Goal: Task Accomplishment & Management: Complete application form

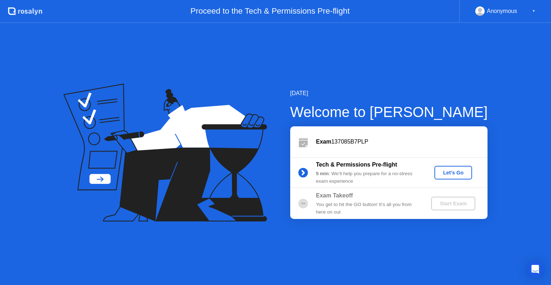
click at [461, 204] on div "Start Exam" at bounding box center [453, 204] width 38 height 6
click at [462, 170] on div "Let's Go" at bounding box center [453, 173] width 32 height 6
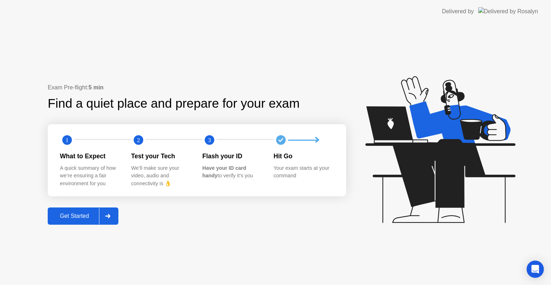
click at [79, 213] on div "Get Started" at bounding box center [74, 216] width 49 height 6
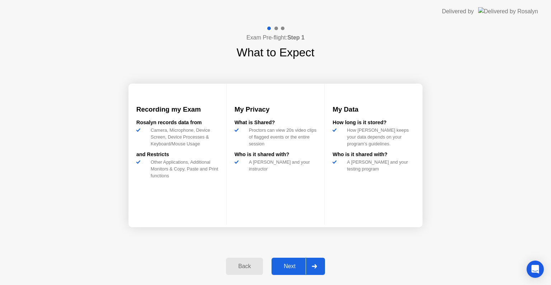
click at [284, 269] on div "Next" at bounding box center [290, 266] width 32 height 6
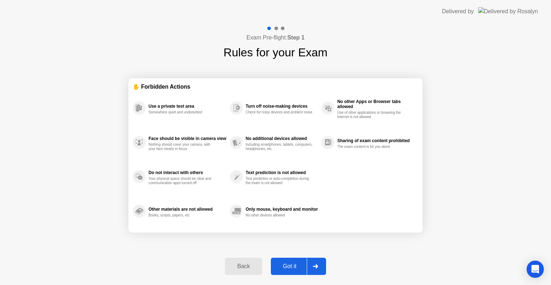
click at [283, 271] on button "Got it" at bounding box center [298, 266] width 55 height 17
select select "**********"
select select "*******"
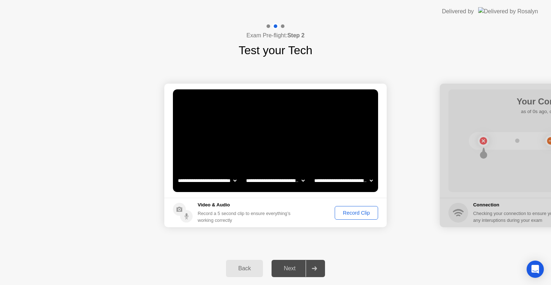
drag, startPoint x: 345, startPoint y: 202, endPoint x: 356, endPoint y: 209, distance: 12.4
click at [356, 208] on footer "Video & Audio Record a 5 second clip to ensure everything’s working correctly R…" at bounding box center [275, 212] width 222 height 29
click at [354, 214] on div "Record Clip" at bounding box center [356, 213] width 38 height 6
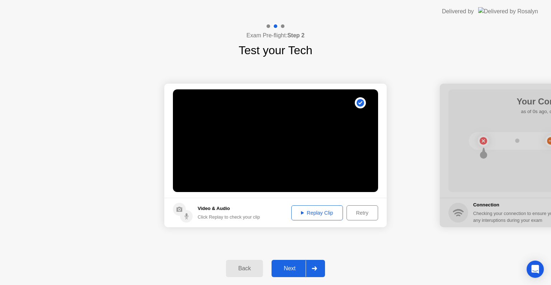
click at [318, 210] on div "Replay Clip" at bounding box center [317, 213] width 47 height 6
click at [293, 267] on div "Next" at bounding box center [290, 268] width 32 height 6
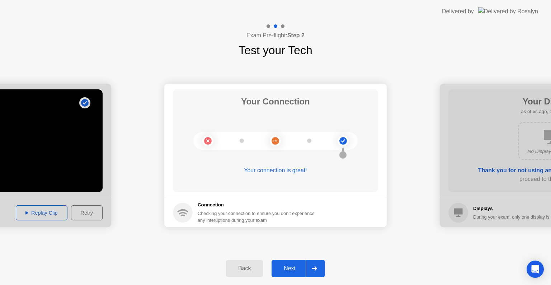
click at [285, 273] on button "Next" at bounding box center [298, 268] width 53 height 17
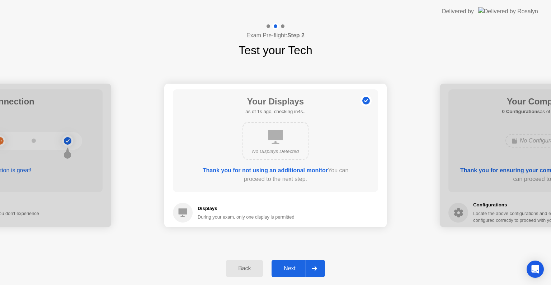
click at [293, 276] on button "Next" at bounding box center [298, 268] width 53 height 17
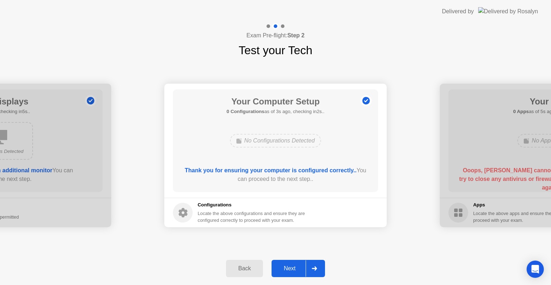
click at [290, 265] on div "Next" at bounding box center [290, 268] width 32 height 6
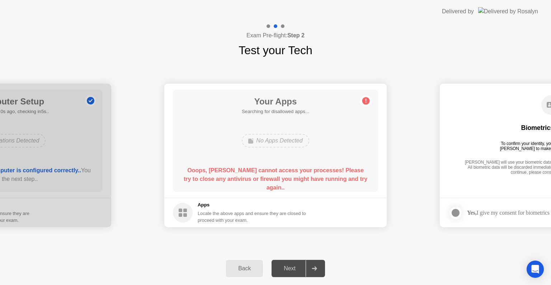
click at [290, 270] on div "Next" at bounding box center [290, 268] width 32 height 6
click at [276, 140] on div "No Apps Detected" at bounding box center [275, 141] width 67 height 14
click at [366, 101] on circle at bounding box center [366, 101] width 8 height 8
click at [425, 260] on div "Back Next" at bounding box center [275, 268] width 551 height 33
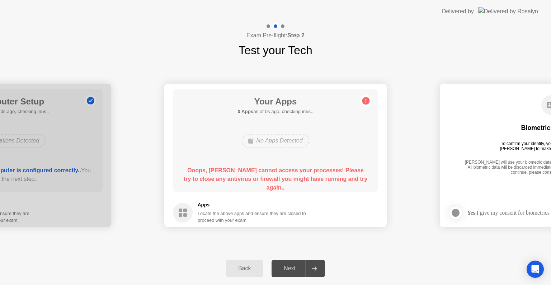
click at [375, 39] on div "Exam Pre-flight: Step 2 Test your Tech" at bounding box center [275, 41] width 551 height 36
click at [308, 157] on div "Your Apps 0 Apps as of 1s ago, checking in4s.. No Apps Detected Ooops, [PERSON_…" at bounding box center [275, 140] width 205 height 103
click at [281, 146] on div "No Apps Detected" at bounding box center [275, 141] width 67 height 14
click at [0, 200] on div at bounding box center [0, 156] width 222 height 144
click at [315, 116] on div "Your Apps 0 Apps as of 0s ago, checking in5s.. No Apps Detected Ooops, [PERSON_…" at bounding box center [275, 140] width 205 height 103
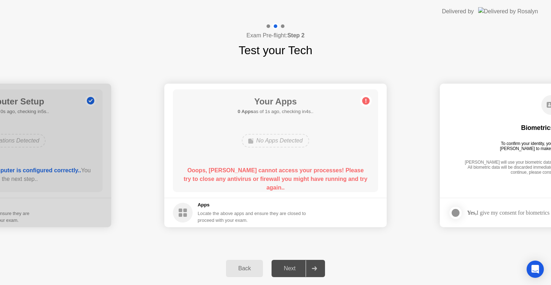
click at [315, 116] on div "Your Apps 0 Apps as of 1s ago, checking in4s.. No Apps Detected Ooops, [PERSON_…" at bounding box center [275, 140] width 205 height 103
click at [305, 272] on div "Next" at bounding box center [290, 268] width 32 height 6
click at [318, 266] on div at bounding box center [314, 268] width 17 height 17
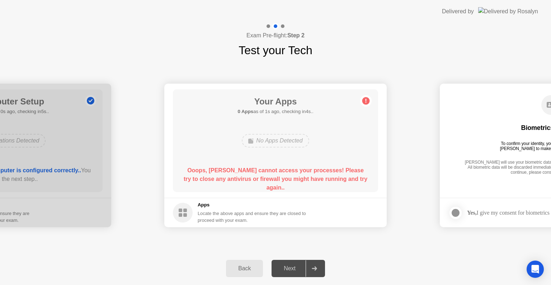
click at [250, 269] on div "Back" at bounding box center [244, 268] width 33 height 6
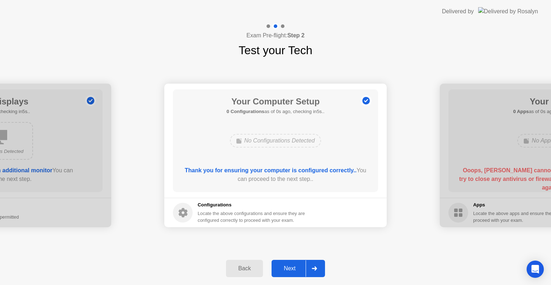
click at [315, 273] on div at bounding box center [314, 268] width 17 height 17
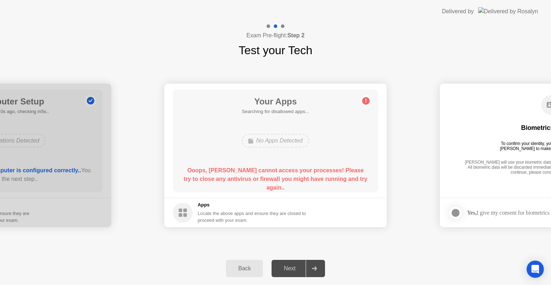
click at [315, 273] on div at bounding box center [314, 268] width 17 height 17
click at [291, 168] on b "Ooops, [PERSON_NAME] cannot access your processes! Please try to close any anti…" at bounding box center [276, 178] width 184 height 23
click at [308, 112] on h5 "0 Apps as of 4s ago, checking in1s.." at bounding box center [276, 111] width 76 height 7
click at [310, 114] on h5 "0 Apps as of 1s ago, checking in4s.." at bounding box center [276, 111] width 76 height 7
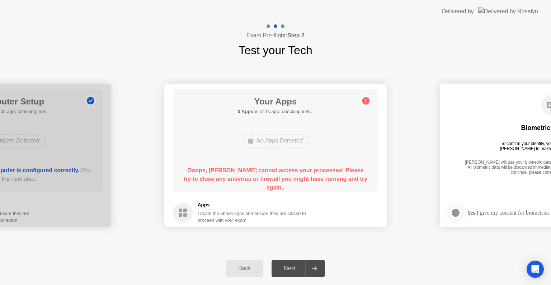
click at [310, 114] on h5 "0 Apps as of 1s ago, checking in4s.." at bounding box center [276, 111] width 76 height 7
click at [486, 57] on div "Exam Pre-flight: Step 2 Test your Tech" at bounding box center [275, 41] width 551 height 36
click at [296, 259] on div "Back Next" at bounding box center [275, 268] width 551 height 33
click at [10, 240] on div "**********" at bounding box center [275, 155] width 551 height 193
click at [251, 195] on main "Your Apps Searching for disallowed apps... No Apps Detected Ooops, [PERSON_NAME…" at bounding box center [275, 141] width 222 height 114
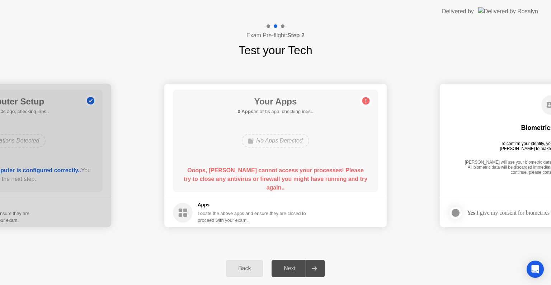
click at [286, 143] on div "No Apps Detected" at bounding box center [275, 141] width 67 height 14
click at [301, 265] on div "Next" at bounding box center [290, 268] width 32 height 6
